Goal: Information Seeking & Learning: Find specific fact

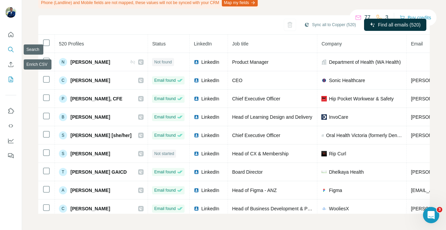
click at [13, 49] on icon "Search" at bounding box center [10, 49] width 7 height 7
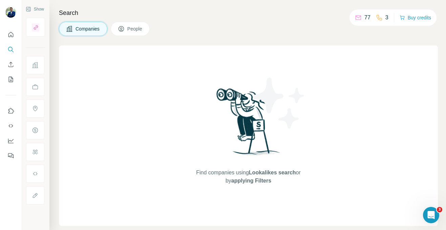
click at [128, 31] on button "People" at bounding box center [130, 29] width 39 height 14
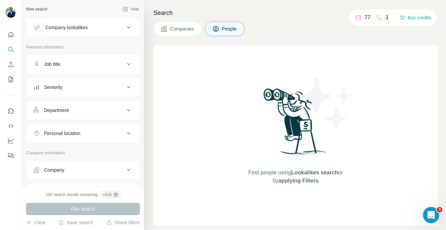
click at [129, 30] on button "Company lookalikes" at bounding box center [82, 27] width 113 height 16
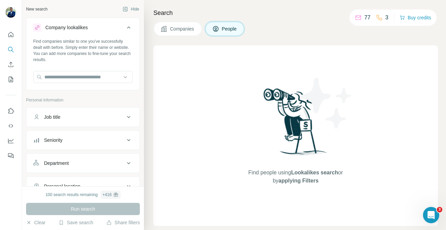
click at [129, 30] on button "Company lookalikes" at bounding box center [82, 28] width 113 height 19
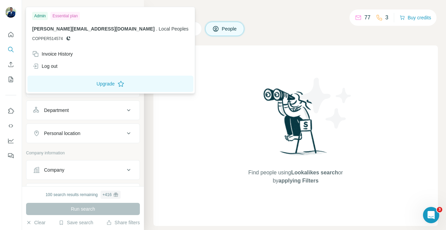
click at [64, 16] on div "Essential plan" at bounding box center [65, 16] width 29 height 8
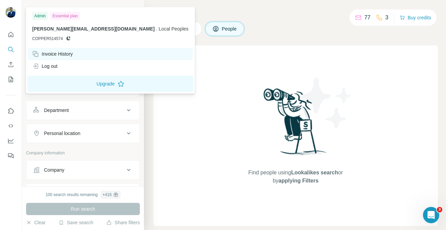
click at [57, 54] on div "Invoice History" at bounding box center [52, 54] width 41 height 7
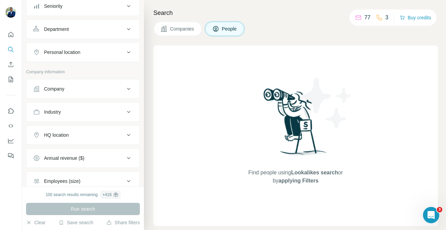
scroll to position [151, 0]
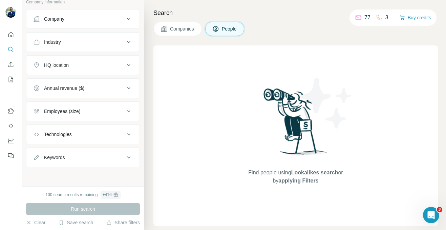
click at [87, 161] on button "Keywords" at bounding box center [82, 157] width 113 height 16
click at [79, 172] on input "text" at bounding box center [76, 174] width 86 height 12
click at [65, 172] on input "text" at bounding box center [76, 174] width 86 height 12
click at [64, 172] on input "text" at bounding box center [76, 174] width 86 height 12
paste input "**********"
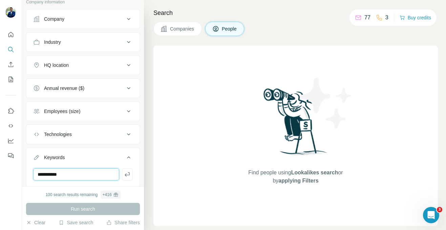
type input "**********"
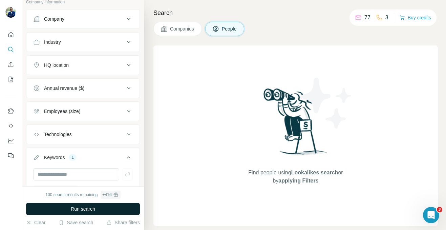
click at [73, 209] on span "Run search" at bounding box center [83, 208] width 24 height 7
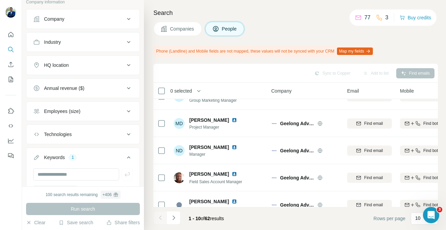
scroll to position [167, 0]
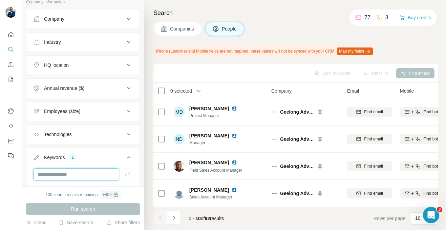
click at [89, 177] on input "text" at bounding box center [76, 174] width 86 height 12
type input "**********"
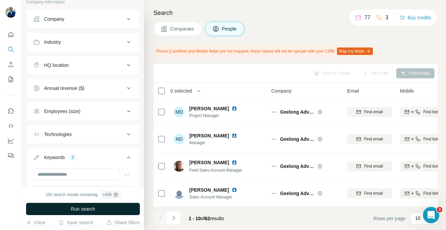
click at [94, 208] on span "Run search" at bounding box center [83, 208] width 24 height 7
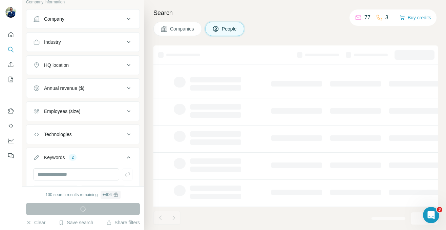
scroll to position [167, 0]
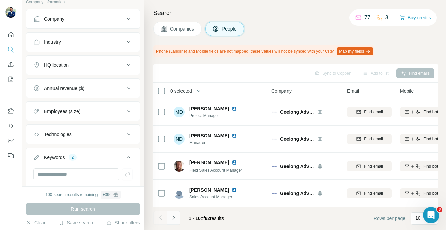
click at [175, 218] on icon "Navigate to next page" at bounding box center [173, 217] width 7 height 7
click at [170, 220] on icon "Navigate to next page" at bounding box center [173, 217] width 7 height 7
click at [174, 219] on icon "Navigate to next page" at bounding box center [173, 217] width 7 height 7
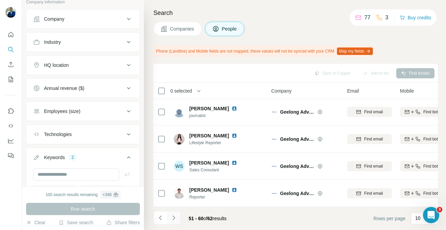
click at [174, 219] on icon "Navigate to next page" at bounding box center [173, 217] width 7 height 7
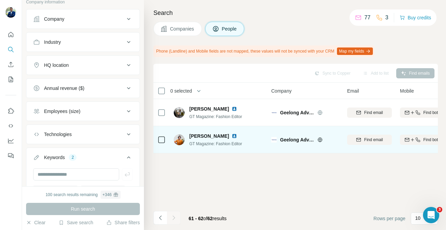
scroll to position [0, 0]
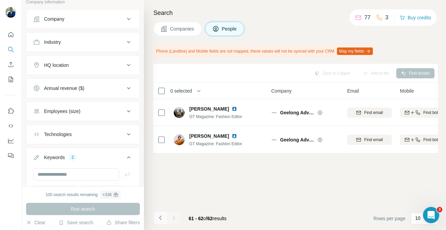
click at [166, 216] on button "Navigate to previous page" at bounding box center [161, 218] width 14 height 14
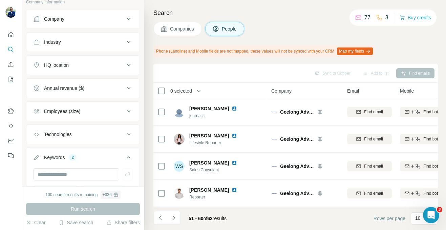
scroll to position [167, 0]
click at [163, 221] on button "Navigate to previous page" at bounding box center [161, 218] width 14 height 14
click at [158, 217] on icon "Navigate to previous page" at bounding box center [160, 217] width 7 height 7
click at [164, 216] on button "Navigate to previous page" at bounding box center [161, 218] width 14 height 14
click at [165, 216] on button "Navigate to previous page" at bounding box center [161, 218] width 14 height 14
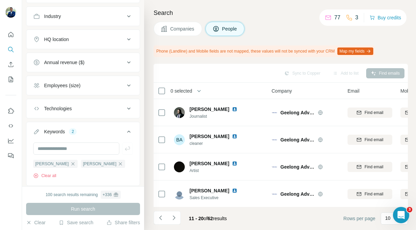
scroll to position [195, 0]
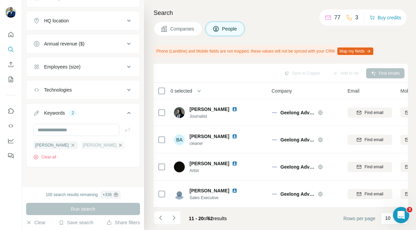
click at [118, 146] on icon "button" at bounding box center [120, 144] width 5 height 5
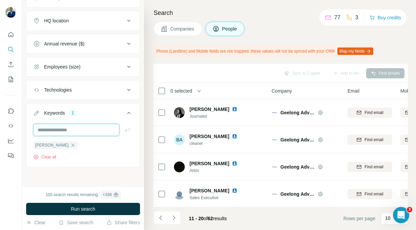
click at [84, 131] on input "text" at bounding box center [76, 130] width 86 height 12
type input "**********"
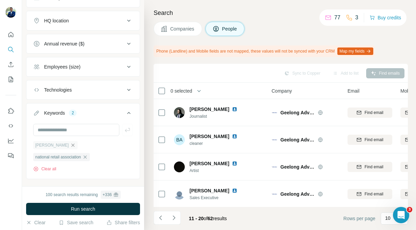
click at [70, 143] on icon "button" at bounding box center [72, 144] width 5 height 5
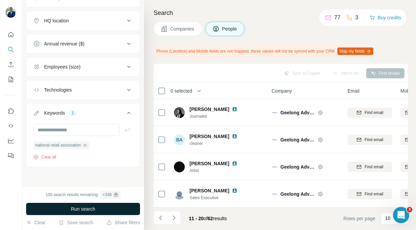
click at [79, 208] on span "Run search" at bounding box center [83, 208] width 24 height 7
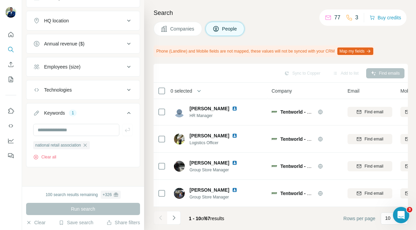
scroll to position [156, 0]
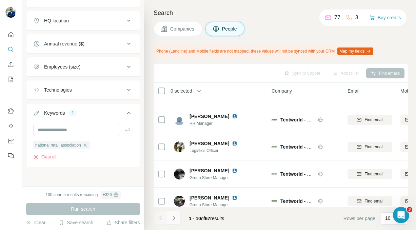
click at [174, 220] on icon "Navigate to next page" at bounding box center [173, 217] width 7 height 7
click at [189, 29] on span "Companies" at bounding box center [182, 28] width 25 height 7
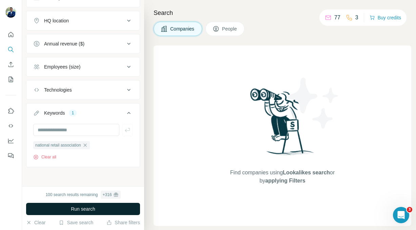
click at [100, 203] on button "Run search" at bounding box center [83, 209] width 114 height 12
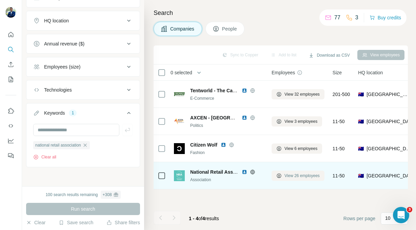
click at [289, 174] on span "View 26 employees" at bounding box center [301, 176] width 35 height 6
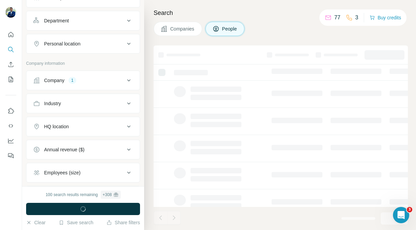
scroll to position [195, 0]
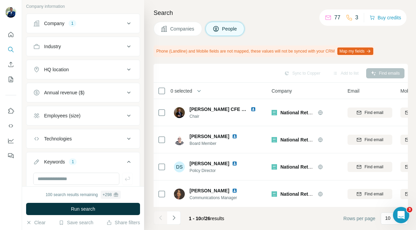
scroll to position [195, 0]
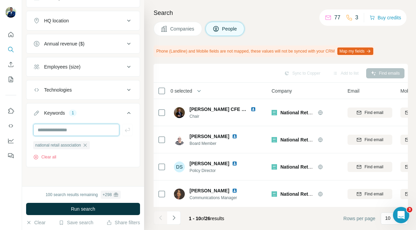
click at [79, 132] on input "text" at bounding box center [76, 130] width 86 height 12
type input "*"
type input "**********"
click at [116, 148] on icon "button" at bounding box center [118, 144] width 5 height 5
click at [72, 129] on input "text" at bounding box center [76, 130] width 86 height 12
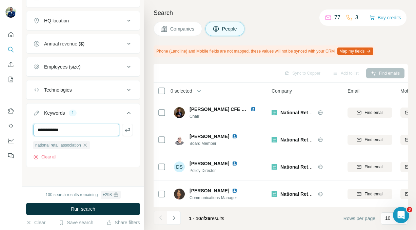
type input "**********"
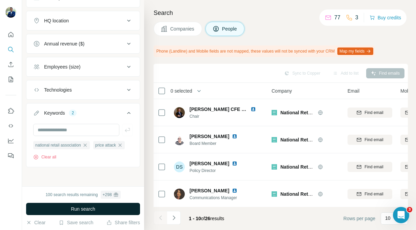
click at [90, 210] on span "Run search" at bounding box center [83, 208] width 24 height 7
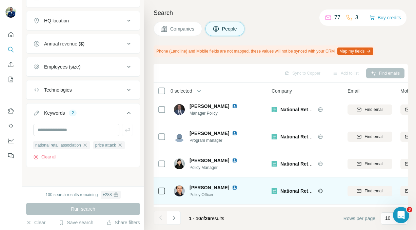
scroll to position [167, 0]
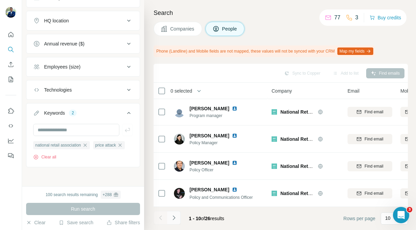
click at [179, 218] on button "Navigate to next page" at bounding box center [174, 218] width 14 height 14
click at [177, 220] on icon "Navigate to next page" at bounding box center [173, 217] width 7 height 7
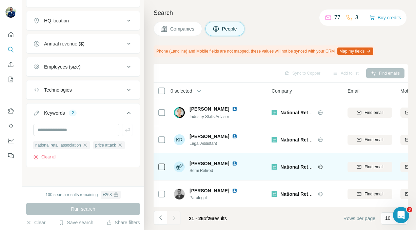
scroll to position [59, 0]
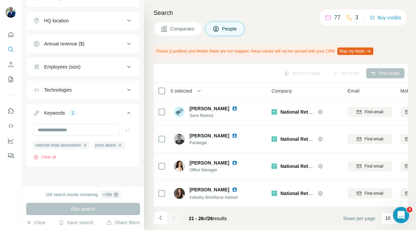
click at [183, 28] on span "Companies" at bounding box center [182, 28] width 25 height 7
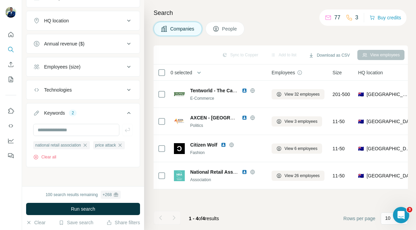
scroll to position [0, 0]
